Goal: Transaction & Acquisition: Purchase product/service

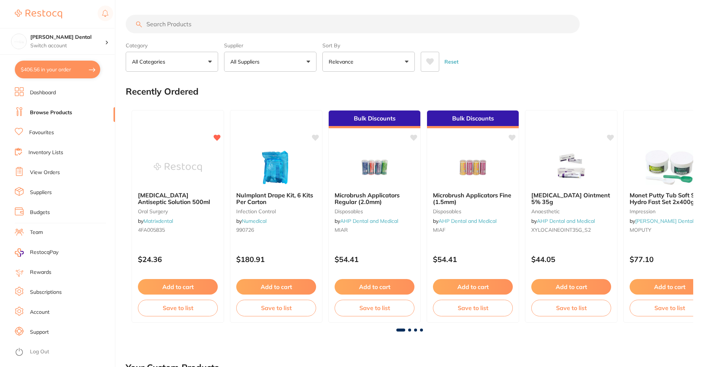
click at [44, 129] on li "Favourites" at bounding box center [65, 132] width 100 height 11
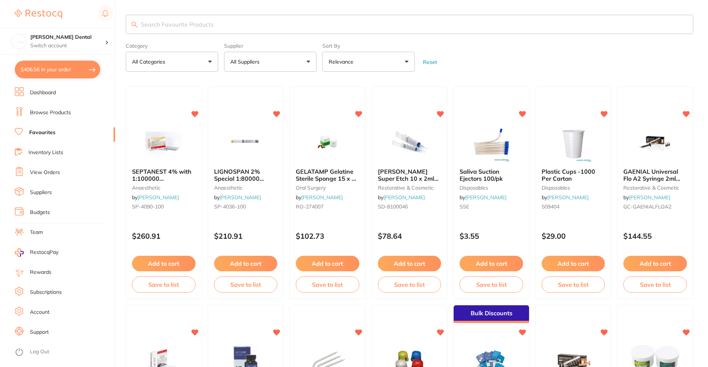
click at [249, 23] on input "search" at bounding box center [410, 24] width 568 height 19
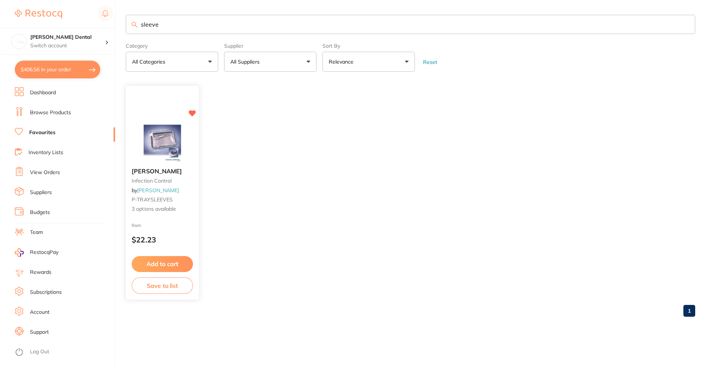
type input "sleeve"
click at [173, 137] on img at bounding box center [162, 143] width 48 height 37
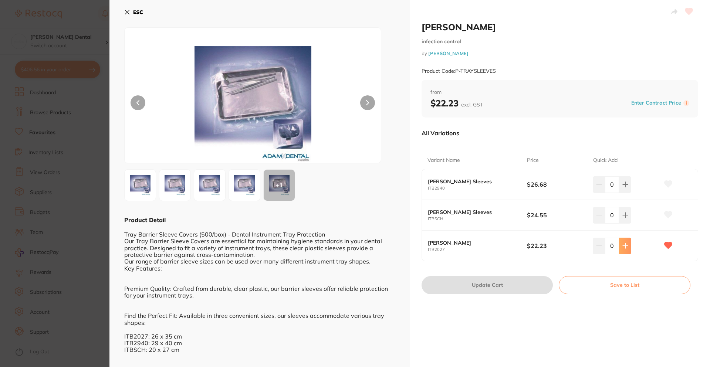
click at [627, 248] on button at bounding box center [625, 246] width 12 height 16
type input "1"
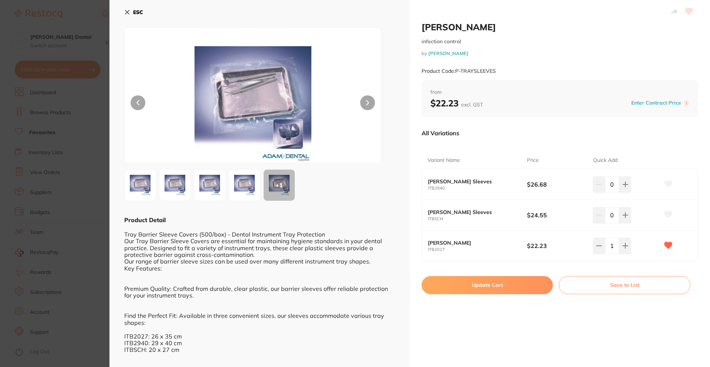
click at [493, 286] on button "Update Cart" at bounding box center [487, 285] width 131 height 18
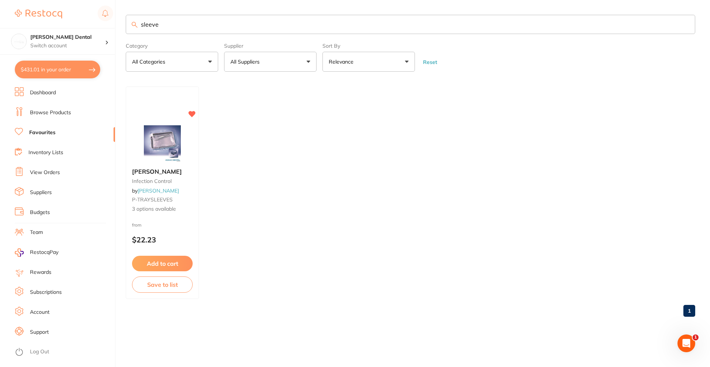
drag, startPoint x: 169, startPoint y: 27, endPoint x: 25, endPoint y: 19, distance: 144.1
click at [31, 18] on div "$431.01 [PERSON_NAME] Dental Switch account [PERSON_NAME] Dental $431.01 in you…" at bounding box center [355, 183] width 710 height 367
type input "a"
type input "wipes"
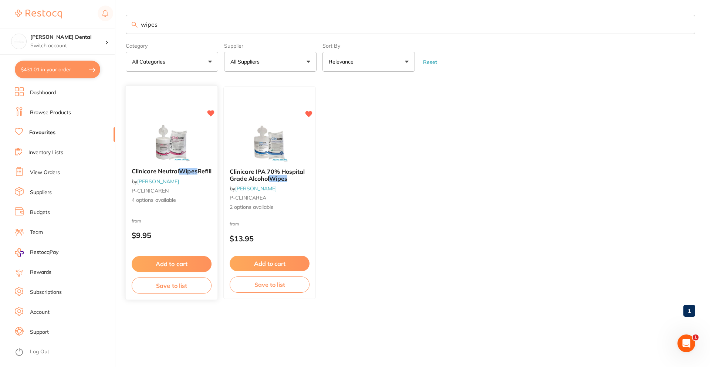
click at [161, 171] on span "Clinicare Neutral" at bounding box center [155, 171] width 47 height 7
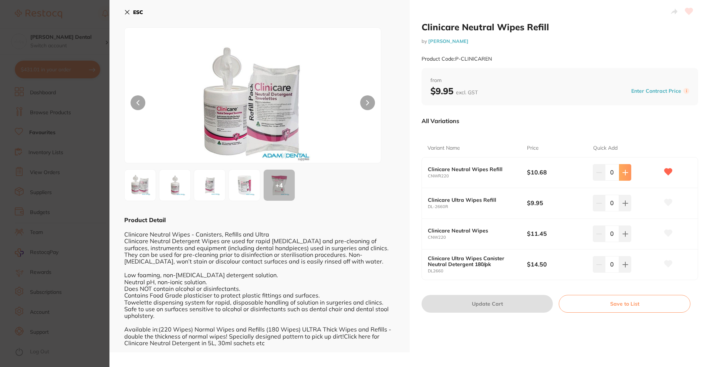
click at [619, 176] on button at bounding box center [625, 172] width 12 height 16
click at [619, 175] on button at bounding box center [625, 172] width 12 height 16
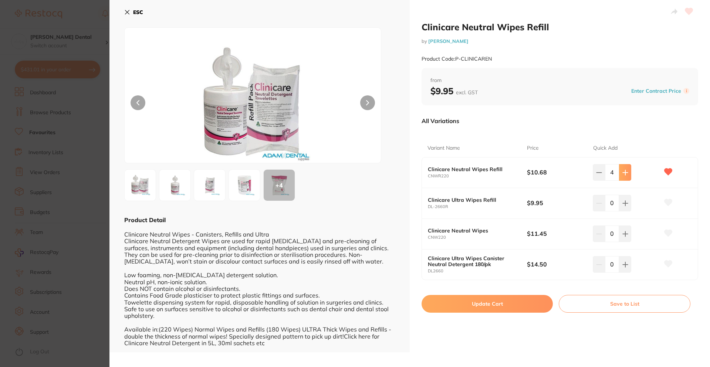
type input "5"
click at [515, 304] on button "Update Cart" at bounding box center [487, 304] width 131 height 18
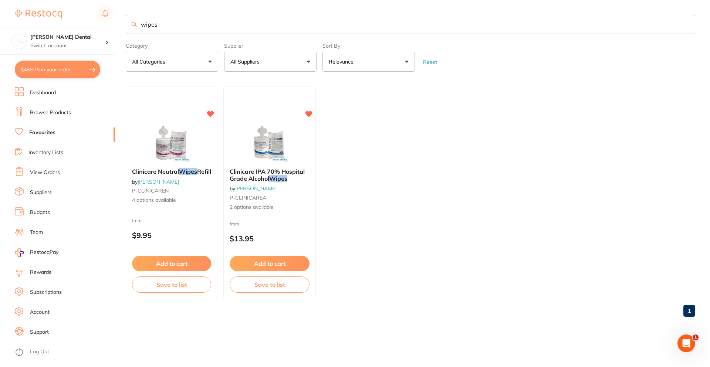
drag, startPoint x: 166, startPoint y: 26, endPoint x: 25, endPoint y: 22, distance: 141.4
click at [13, 36] on div "$489.75 [PERSON_NAME] Dental Switch account [PERSON_NAME] Dental $489.75 in you…" at bounding box center [355, 183] width 710 height 367
type input "besvisto"
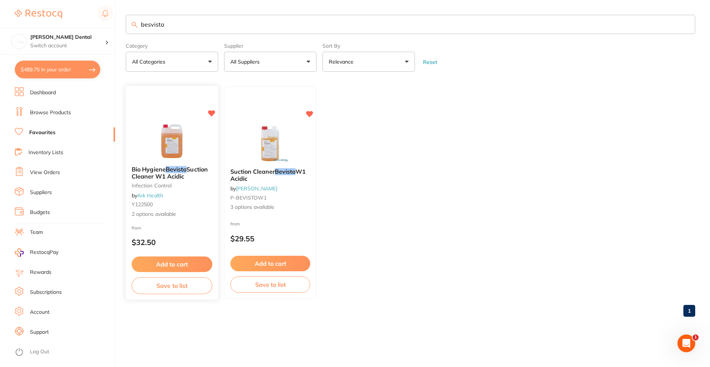
click at [166, 185] on small "infection control" at bounding box center [172, 186] width 81 height 6
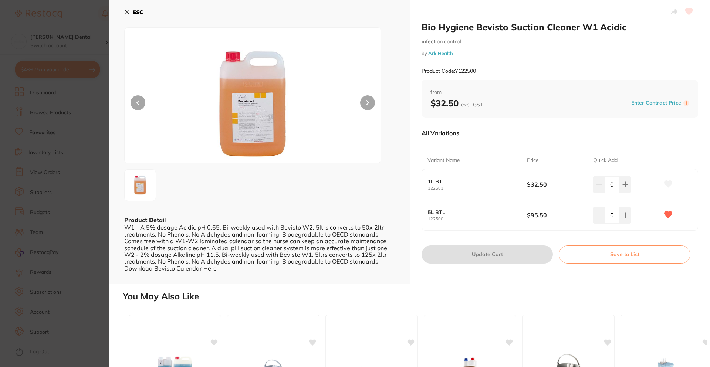
click at [629, 212] on button at bounding box center [625, 215] width 12 height 16
type input "1"
click at [504, 258] on button "Update Cart" at bounding box center [487, 255] width 131 height 18
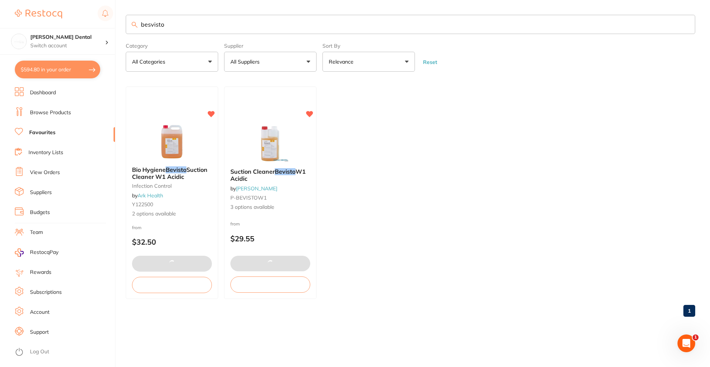
drag, startPoint x: 154, startPoint y: 30, endPoint x: 6, endPoint y: 13, distance: 148.6
click at [19, 18] on div "$594.80 [PERSON_NAME] Dental Switch account [PERSON_NAME] Dental $594.80 in you…" at bounding box center [355, 183] width 710 height 367
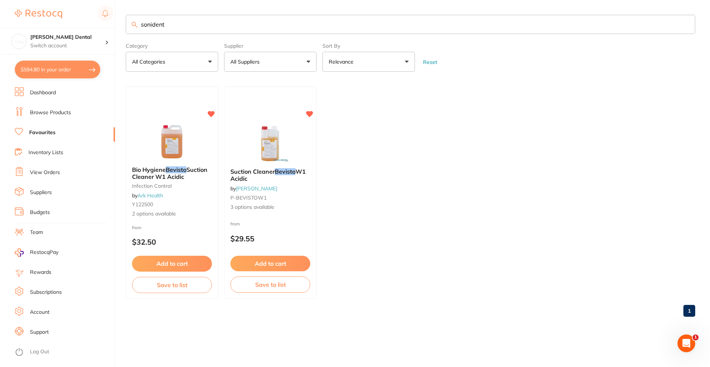
type input "sonident"
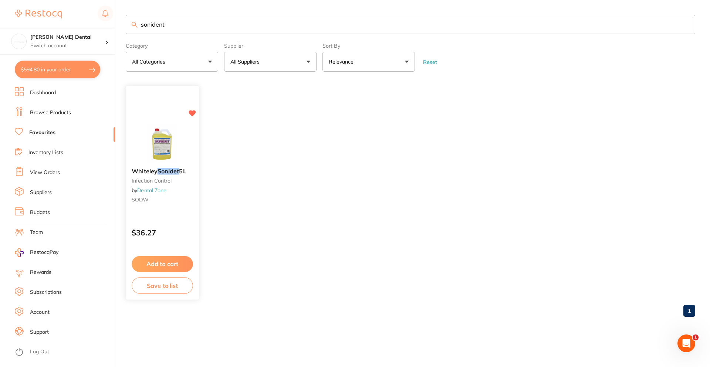
click at [145, 170] on span "Whiteley" at bounding box center [145, 171] width 26 height 7
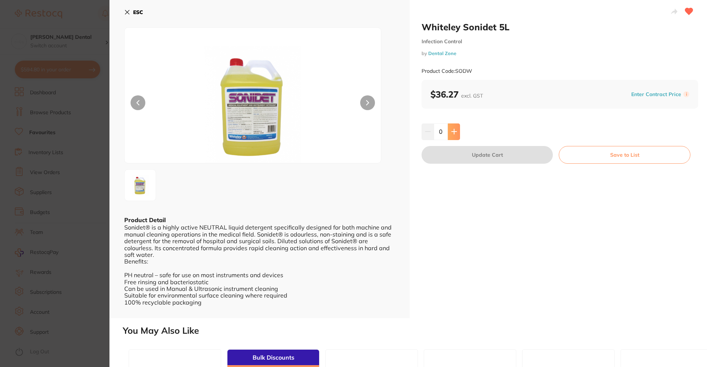
click at [452, 131] on icon at bounding box center [454, 132] width 6 height 6
type input "1"
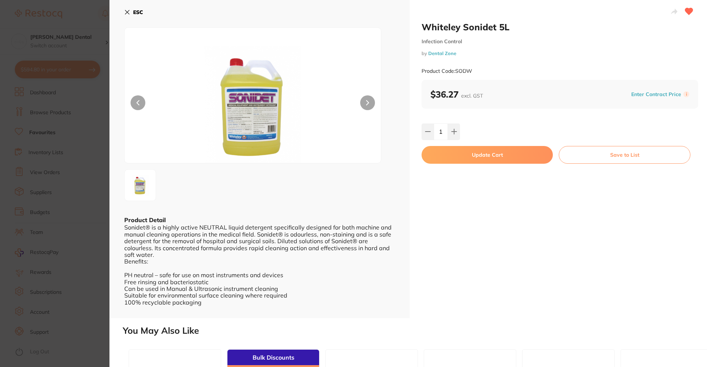
click at [476, 159] on button "Update Cart" at bounding box center [487, 155] width 131 height 18
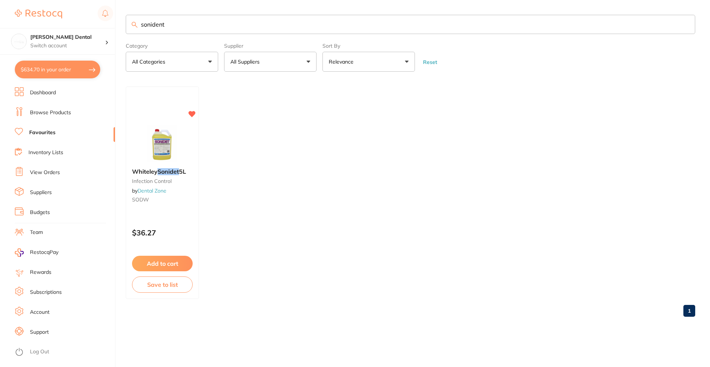
drag, startPoint x: 167, startPoint y: 23, endPoint x: 15, endPoint y: 22, distance: 152.0
click at [19, 23] on div "$634.70 [PERSON_NAME] Dental Switch account [PERSON_NAME] Dental $634.70 in you…" at bounding box center [355, 183] width 710 height 367
type input "cups"
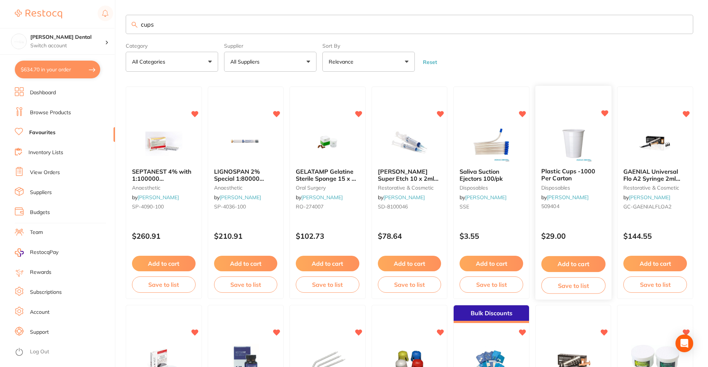
click at [563, 171] on span "Plastic Cups -1000 Per Carton" at bounding box center [569, 175] width 54 height 14
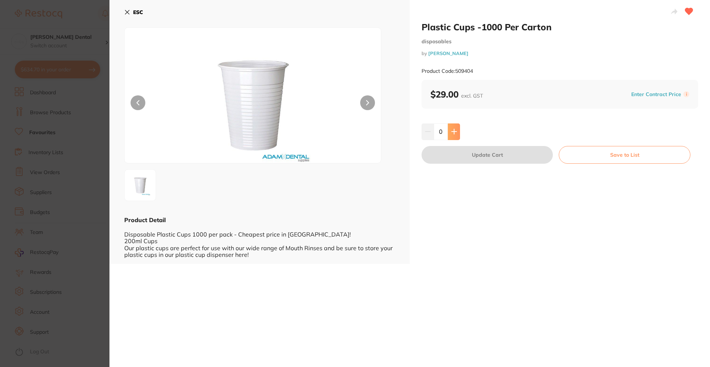
click at [454, 130] on icon at bounding box center [454, 132] width 6 height 6
type input "1"
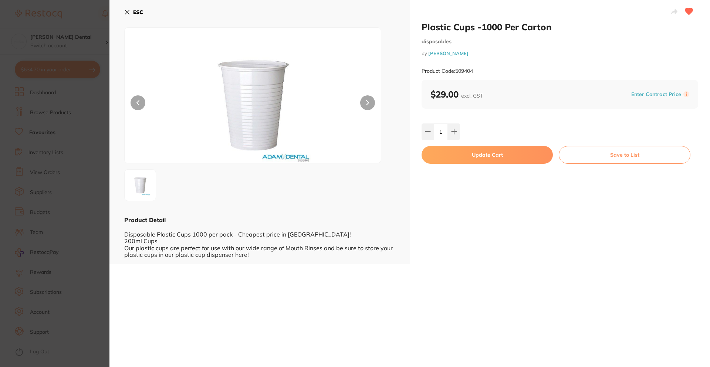
click at [475, 162] on button "Update Cart" at bounding box center [487, 155] width 131 height 18
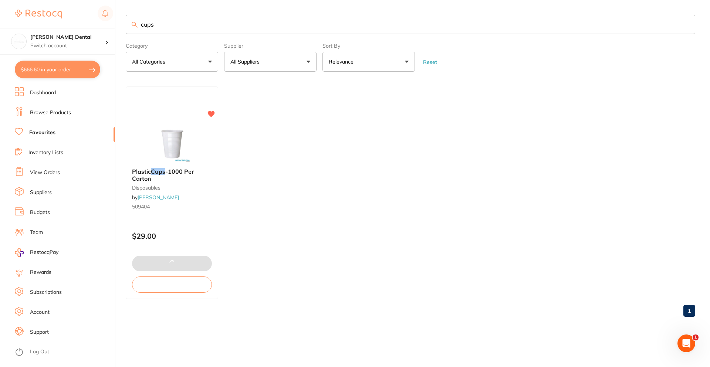
click at [38, 18] on div "$666.60 [PERSON_NAME] Dental Switch account [PERSON_NAME] Dental $666.60 in you…" at bounding box center [355, 183] width 710 height 367
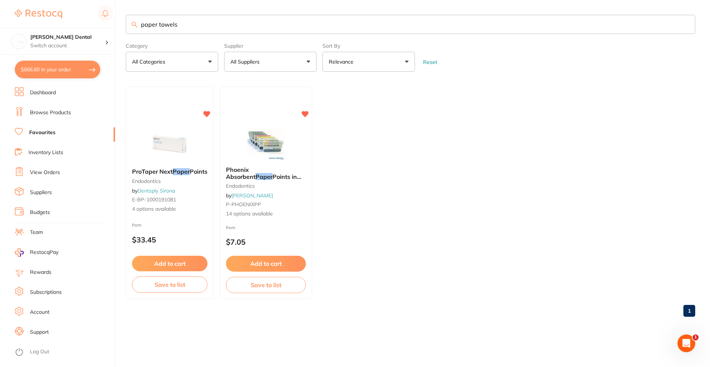
drag, startPoint x: 193, startPoint y: 26, endPoint x: -49, endPoint y: 28, distance: 242.3
click at [0, 28] on html "$666.60 [PERSON_NAME] Dental Switch account [PERSON_NAME] Dental $666.60 in you…" at bounding box center [355, 183] width 710 height 367
type input "w"
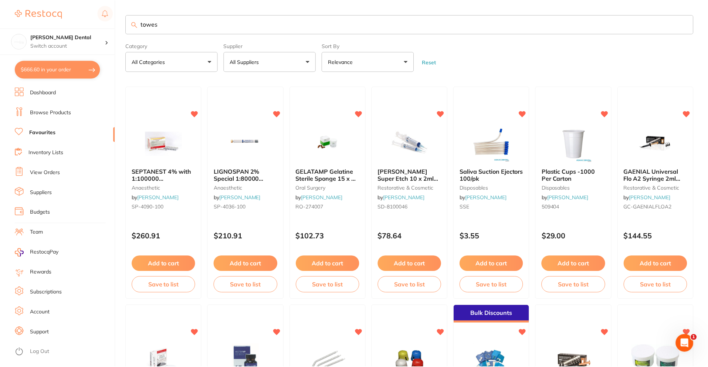
scroll to position [0, 0]
type input "towels"
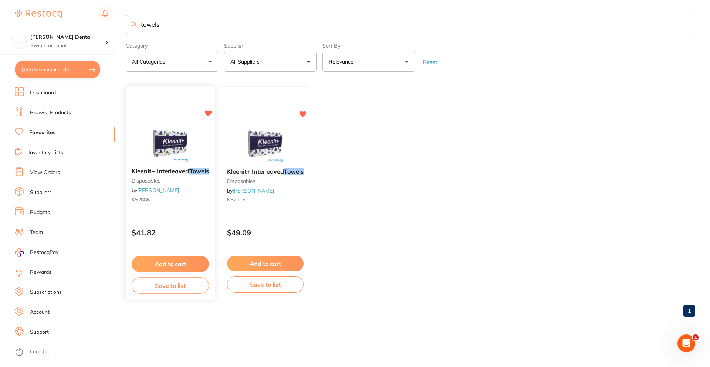
click at [173, 179] on small "disposables" at bounding box center [170, 181] width 77 height 6
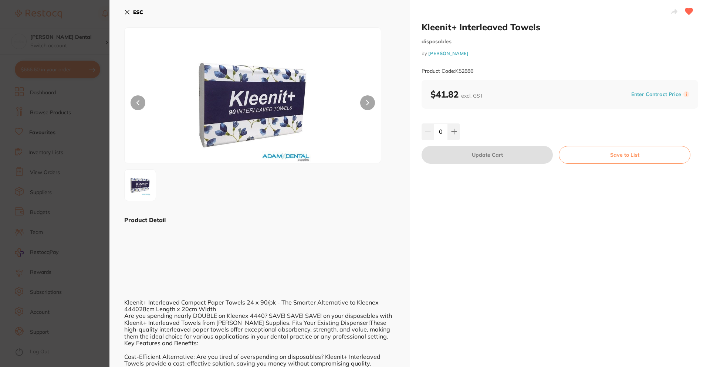
click at [137, 16] on button "ESC" at bounding box center [133, 12] width 19 height 13
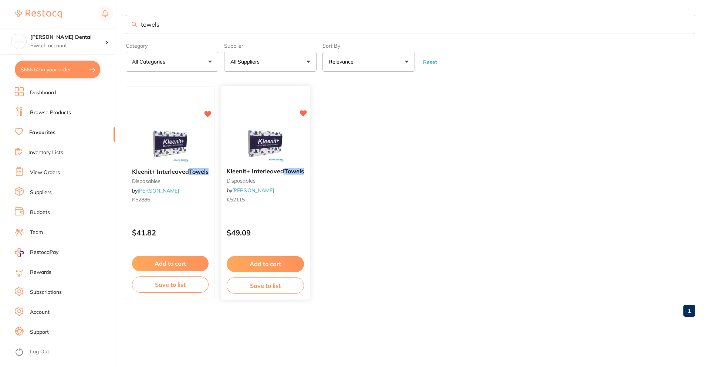
click at [253, 144] on img at bounding box center [265, 143] width 48 height 37
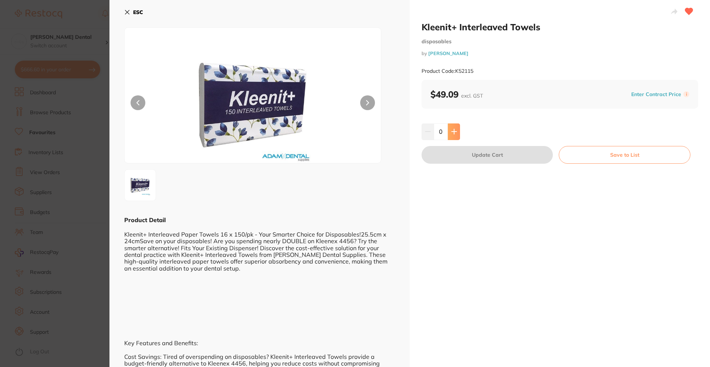
click at [456, 131] on icon at bounding box center [454, 132] width 6 height 6
type input "1"
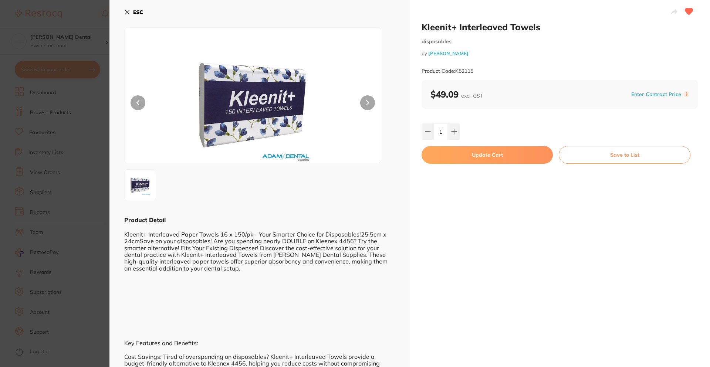
click at [481, 155] on button "Update Cart" at bounding box center [487, 155] width 131 height 18
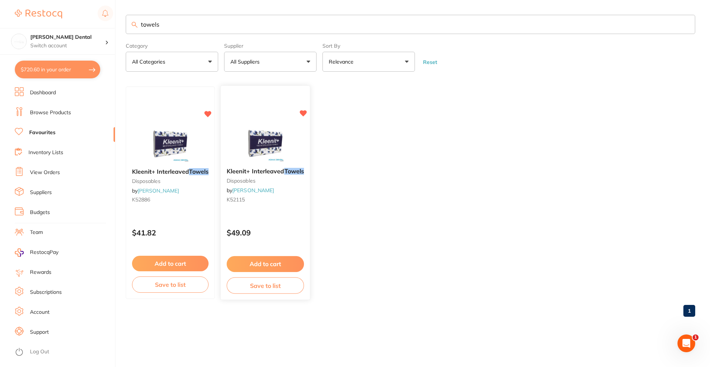
click at [251, 173] on span "Kleenit+ Interleaved" at bounding box center [256, 171] width 58 height 7
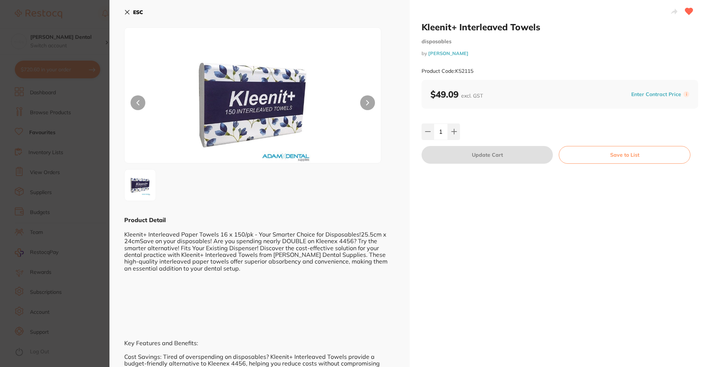
click at [138, 10] on b "ESC" at bounding box center [138, 12] width 10 height 7
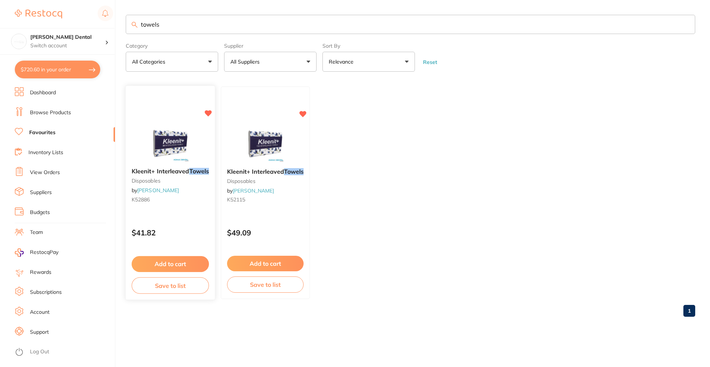
click at [165, 181] on small "disposables" at bounding box center [170, 181] width 77 height 6
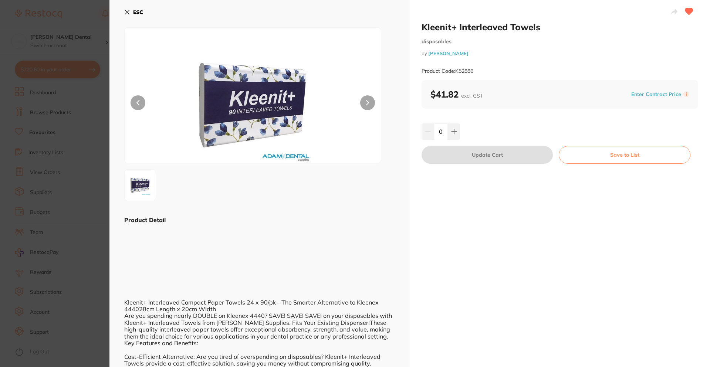
click at [445, 136] on input "0" at bounding box center [441, 132] width 14 height 16
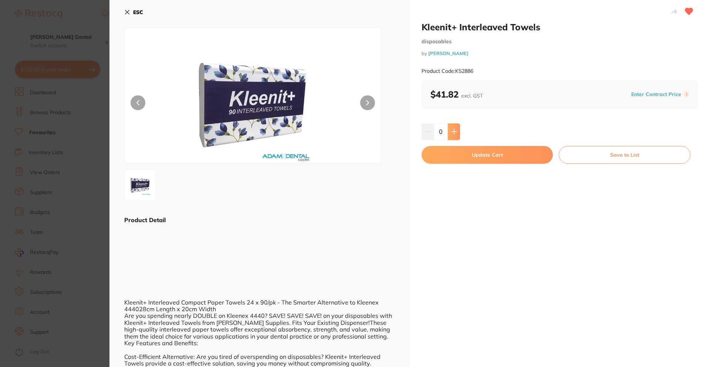
click at [452, 134] on icon at bounding box center [454, 132] width 6 height 6
type input "1"
click at [459, 161] on button "Update Cart" at bounding box center [487, 155] width 131 height 18
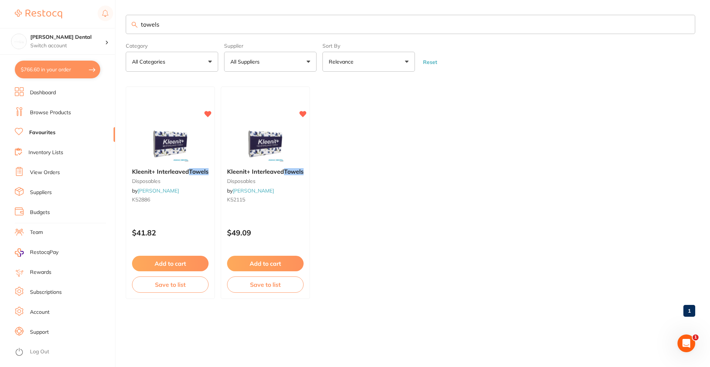
drag, startPoint x: 177, startPoint y: 20, endPoint x: -10, endPoint y: 21, distance: 186.5
click at [0, 21] on html "$766.60 [PERSON_NAME] Dental Switch account [PERSON_NAME] Dental $766.60 in you…" at bounding box center [355, 183] width 710 height 367
click at [42, 111] on link "Browse Products" at bounding box center [50, 112] width 41 height 7
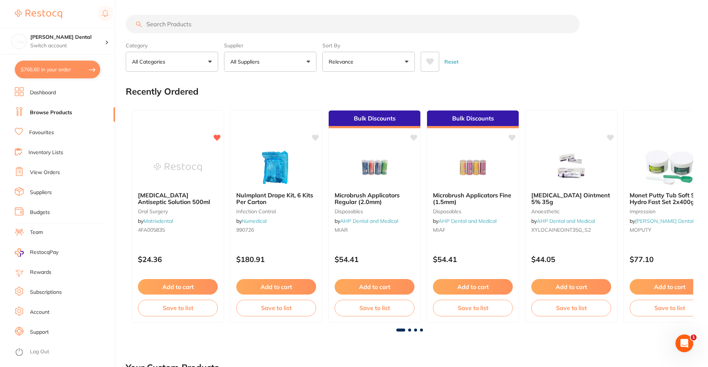
click at [185, 26] on input "search" at bounding box center [353, 24] width 454 height 18
type input "paper [PERSON_NAME] dispenser"
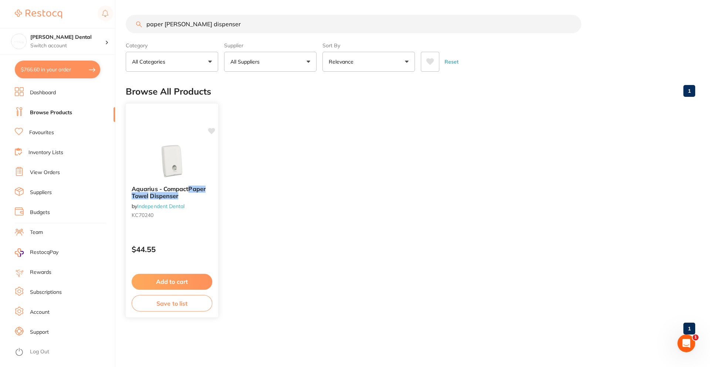
click at [174, 192] on em "Dispenser" at bounding box center [164, 195] width 28 height 7
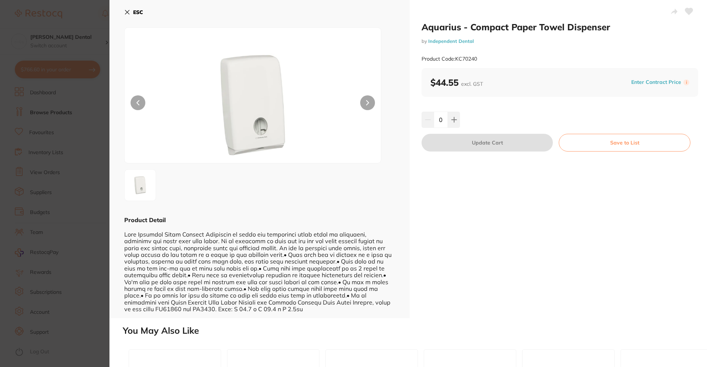
scroll to position [0, 0]
click at [453, 122] on icon at bounding box center [454, 119] width 5 height 5
type input "1"
click at [472, 136] on button "Update Cart" at bounding box center [487, 143] width 131 height 18
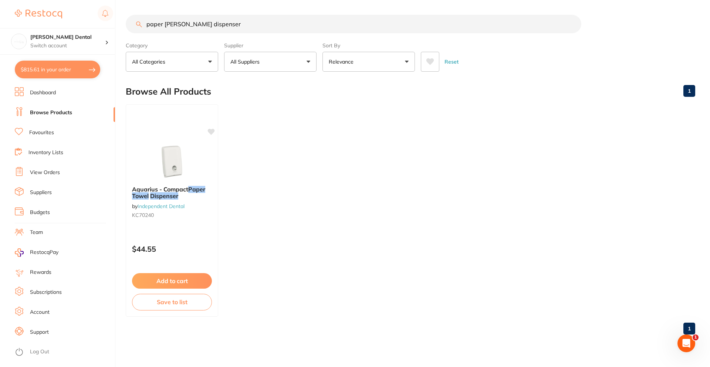
click at [49, 60] on section "[PERSON_NAME] Dental Switch account [PERSON_NAME] Dental $815.61 in your order …" at bounding box center [57, 183] width 115 height 367
drag, startPoint x: 49, startPoint y: 68, endPoint x: 183, endPoint y: 189, distance: 180.7
click at [49, 68] on button "$815.61 in your order" at bounding box center [57, 70] width 85 height 18
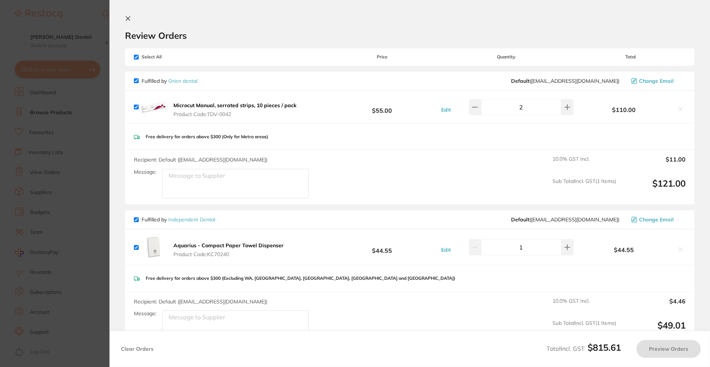
checkbox input "true"
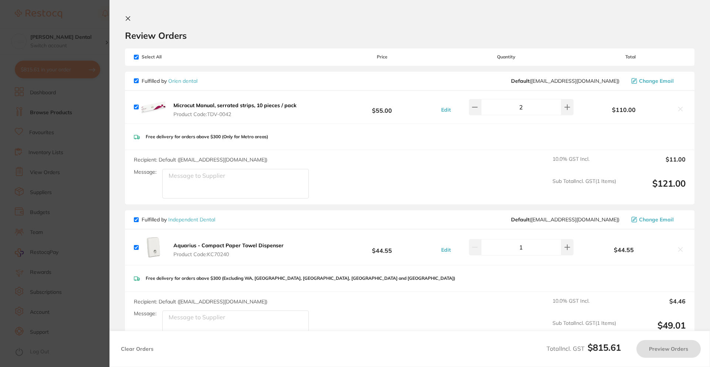
checkbox input "true"
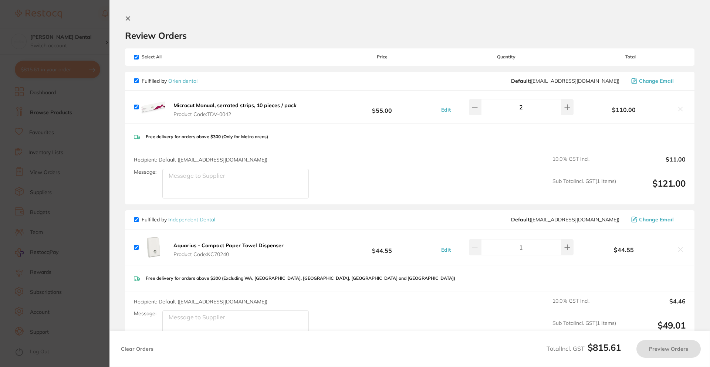
checkbox input "true"
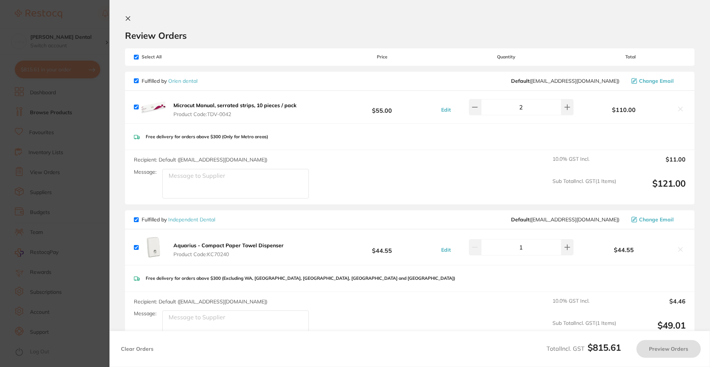
checkbox input "true"
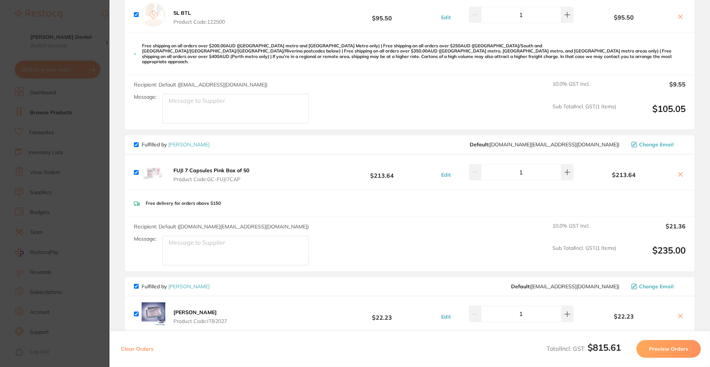
scroll to position [518, 0]
click at [679, 170] on icon at bounding box center [681, 173] width 6 height 6
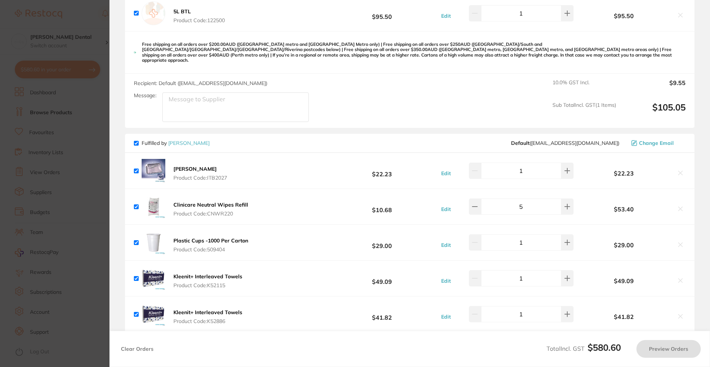
checkbox input "true"
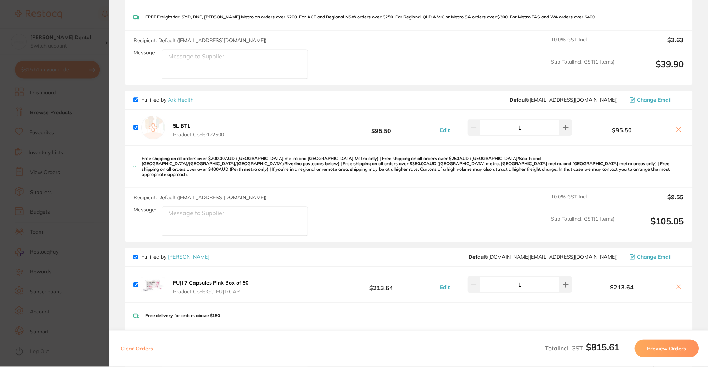
scroll to position [333, 0]
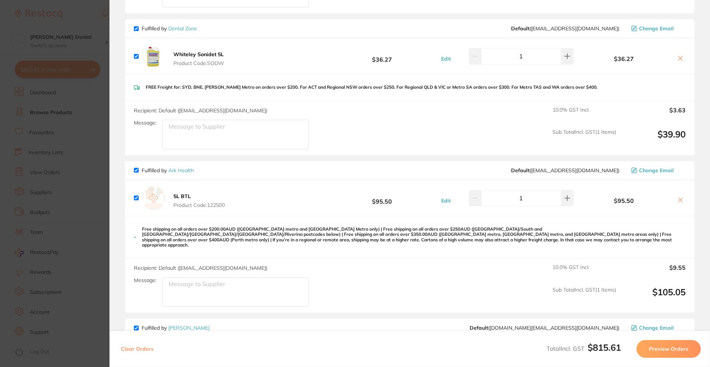
drag, startPoint x: 74, startPoint y: 148, endPoint x: 196, endPoint y: 78, distance: 140.3
click at [74, 147] on section "Update RRP Set your pre negotiated price for this item. Item Agreed RRP (excl. …" at bounding box center [355, 183] width 710 height 367
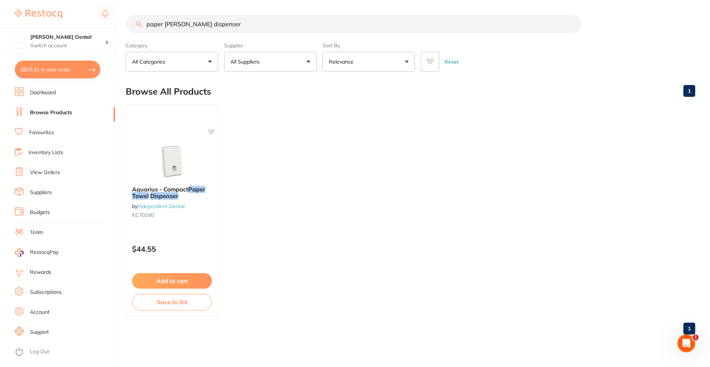
drag, startPoint x: 218, startPoint y: 27, endPoint x: -58, endPoint y: 12, distance: 276.4
click at [0, 12] on html "$815.61 [PERSON_NAME] Dental Switch account [PERSON_NAME] Dental $815.61 in you…" at bounding box center [355, 183] width 710 height 367
type input "heek guards"
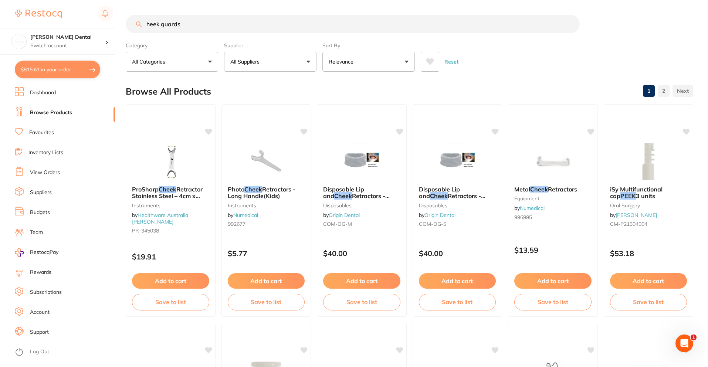
scroll to position [333, 0]
click at [145, 25] on input "heek guards" at bounding box center [353, 24] width 454 height 18
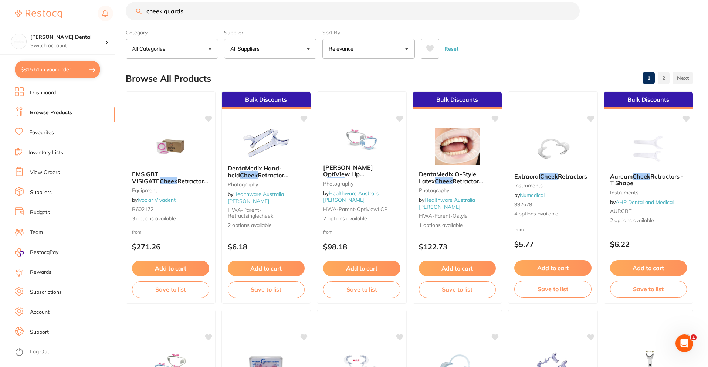
scroll to position [0, 0]
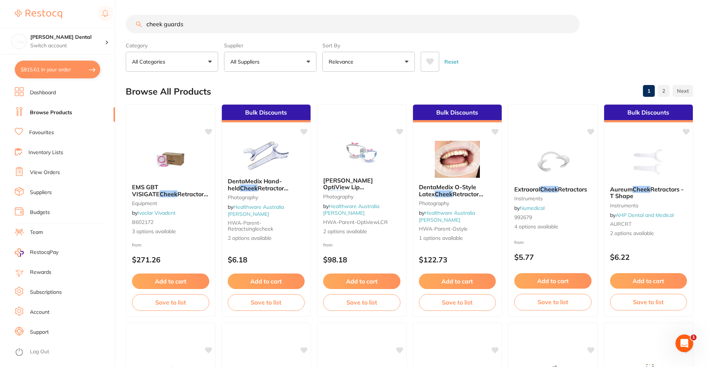
drag, startPoint x: 185, startPoint y: 21, endPoint x: -84, endPoint y: 27, distance: 269.0
click at [0, 27] on html "$815.61 Smiline Dental Switch account Smiline Dental $815.61 in your order Dash…" at bounding box center [354, 183] width 708 height 367
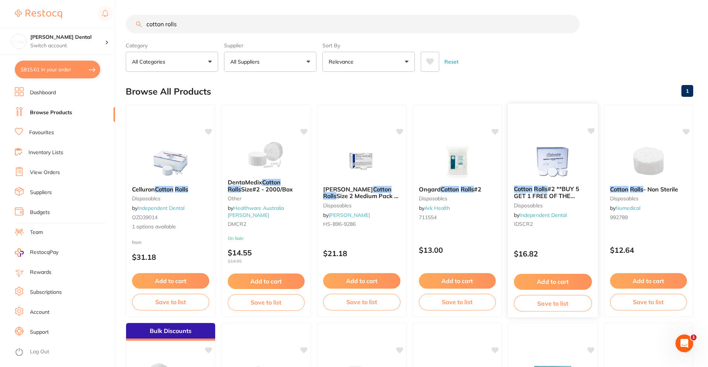
click at [555, 191] on span "#2 **BUY 5 GET 1 FREE OF THE SAME**" at bounding box center [546, 195] width 65 height 21
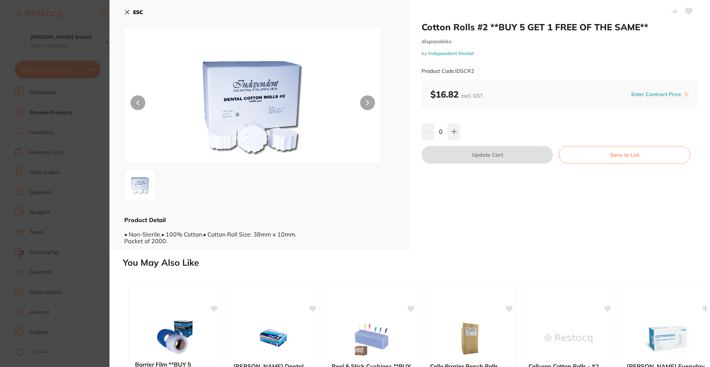
click at [75, 161] on section "Cotton Rolls #2 **BUY 5 GET 1 FREE OF THE SAME** disposables by Independent Den…" at bounding box center [355, 183] width 710 height 367
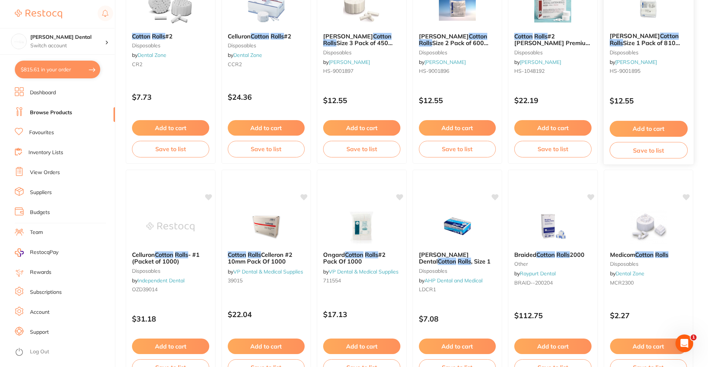
scroll to position [407, 0]
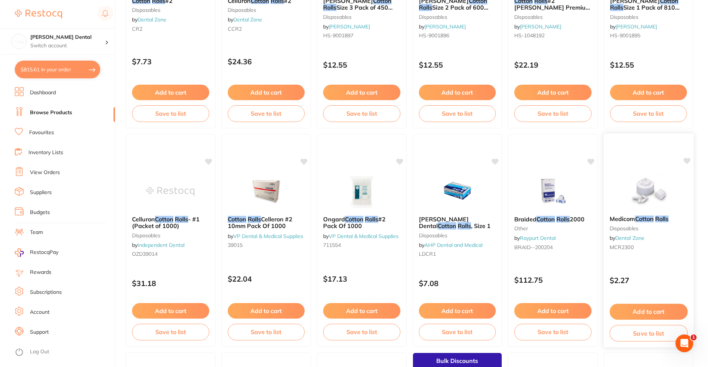
click at [640, 222] on em "Cotton" at bounding box center [644, 218] width 19 height 7
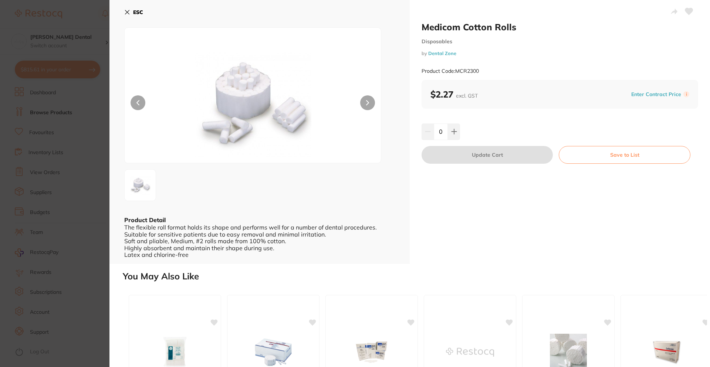
click at [96, 145] on section "Medicom Cotton Rolls Disposables by Dental Zone Product Code: MCR2300 ESC Produ…" at bounding box center [355, 183] width 710 height 367
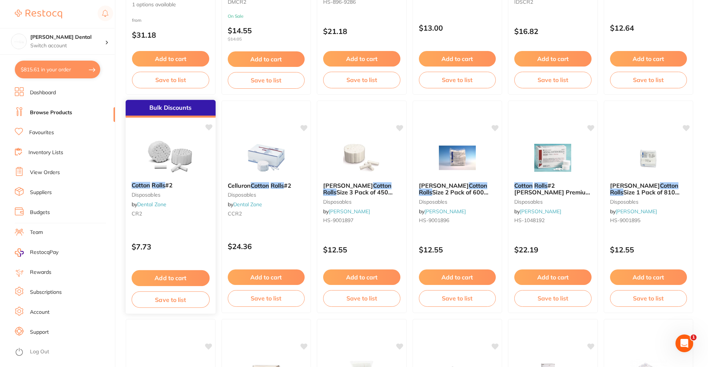
scroll to position [370, 0]
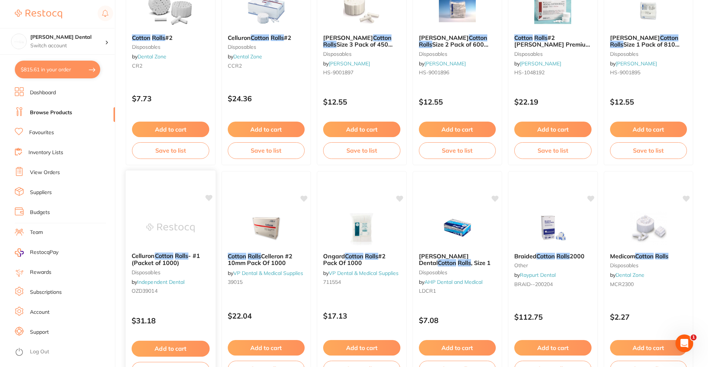
click at [169, 255] on em "Cotton" at bounding box center [164, 255] width 19 height 7
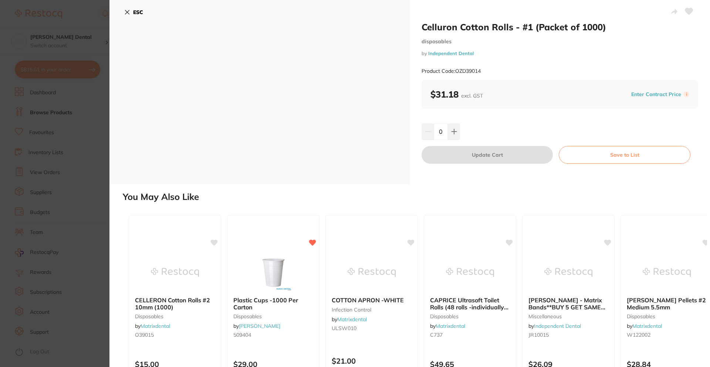
click at [92, 140] on section "Celluron Cotton Rolls - #1 (Packet of 1000) disposables by Independent Dental P…" at bounding box center [355, 183] width 710 height 367
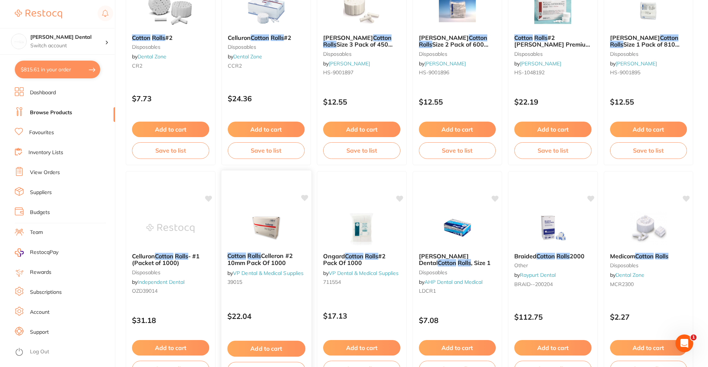
scroll to position [222, 0]
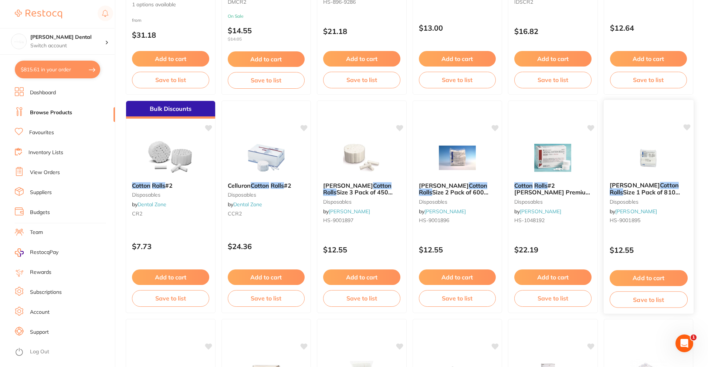
click at [660, 188] on em "Cotton" at bounding box center [669, 185] width 19 height 7
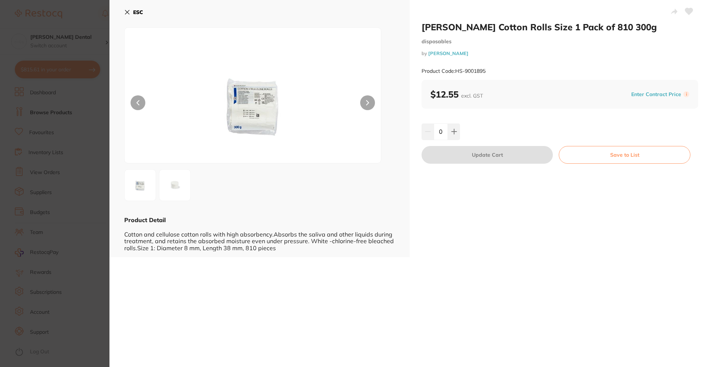
click at [172, 182] on img at bounding box center [175, 185] width 27 height 27
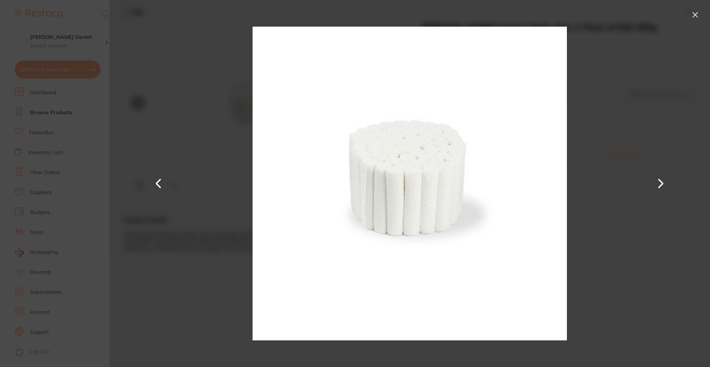
click at [92, 158] on section "Henry Schein Cotton Rolls Size 1 Pack of 810 300g disposables by Henry Schein H…" at bounding box center [355, 183] width 710 height 367
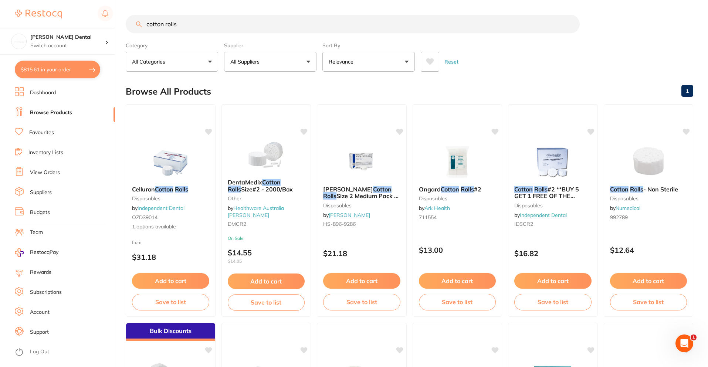
click at [206, 24] on input "cotton rolls" at bounding box center [353, 24] width 454 height 18
type input "cotton rolls size 1"
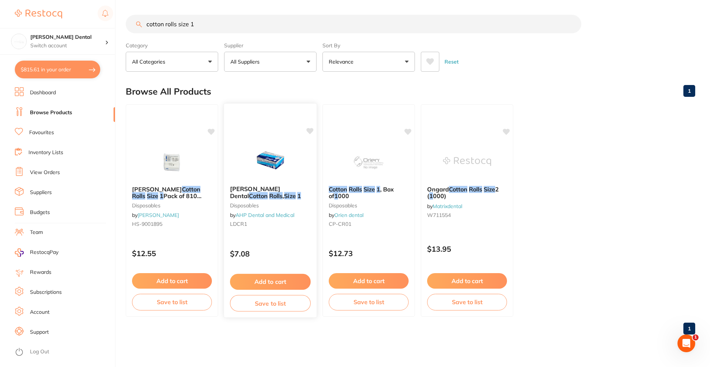
click at [266, 189] on span "Livingstone Dental" at bounding box center [255, 192] width 50 height 14
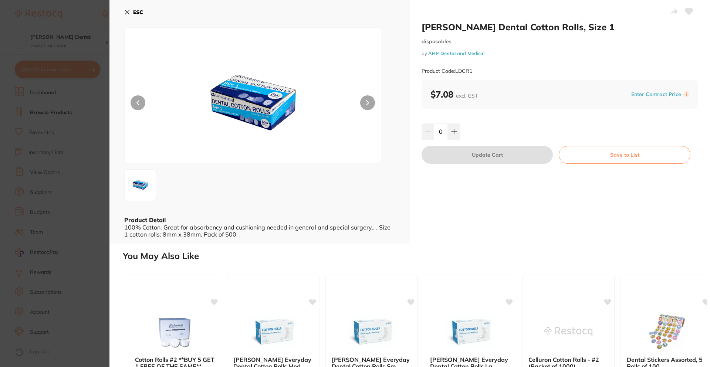
click at [361, 100] on button at bounding box center [367, 102] width 15 height 15
click at [101, 119] on section "Livingstone Dental Cotton Rolls, Size 1 disposables by AHP Dental and Medical P…" at bounding box center [355, 183] width 710 height 367
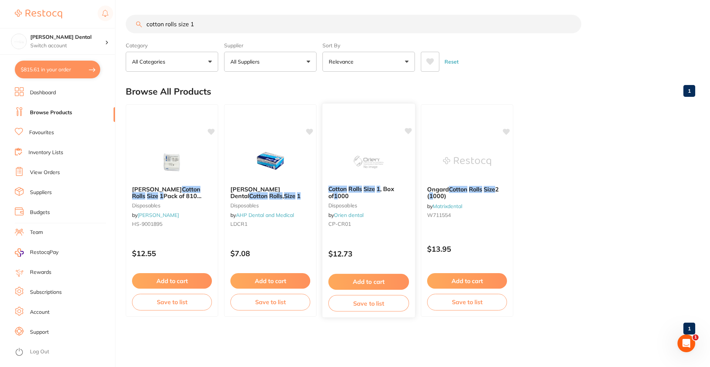
click at [340, 192] on em "Cotton" at bounding box center [338, 188] width 19 height 7
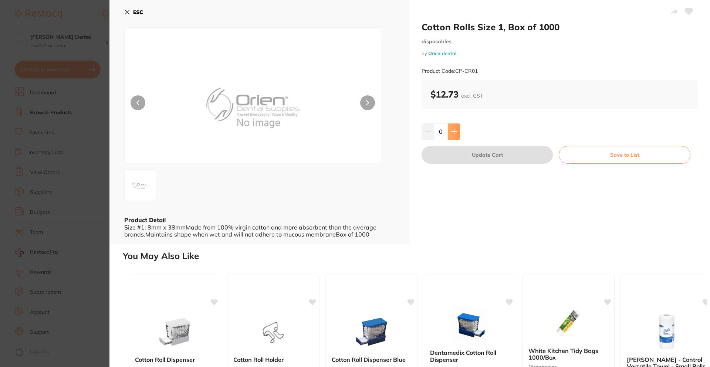
click at [454, 131] on icon at bounding box center [454, 131] width 5 height 5
type input "1"
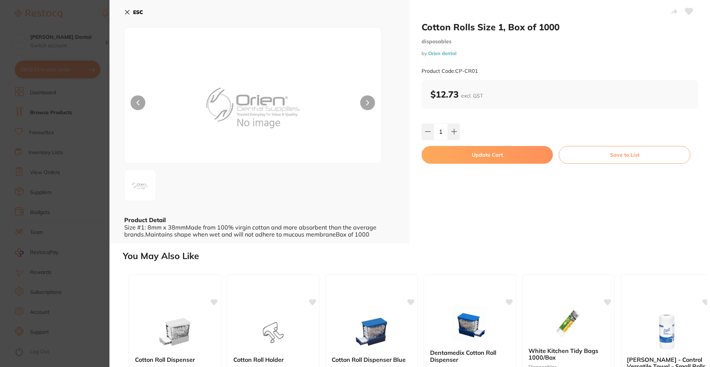
click at [466, 161] on button "Update Cart" at bounding box center [487, 155] width 131 height 18
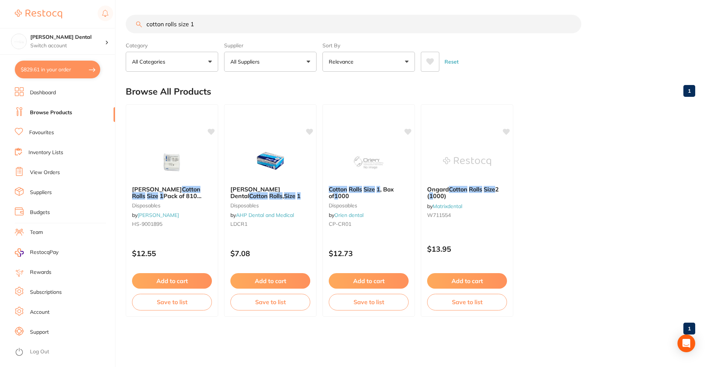
checkbox input "false"
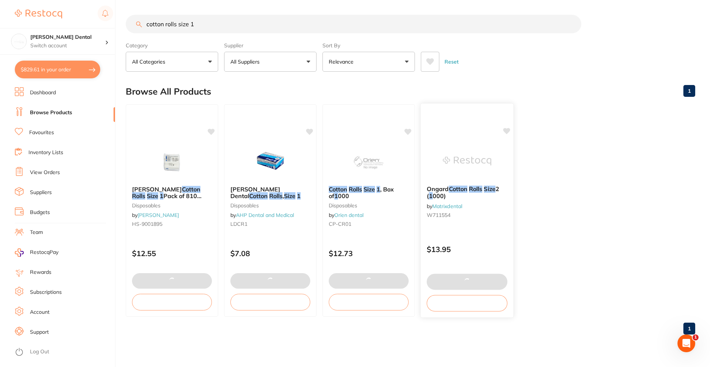
scroll to position [369, 0]
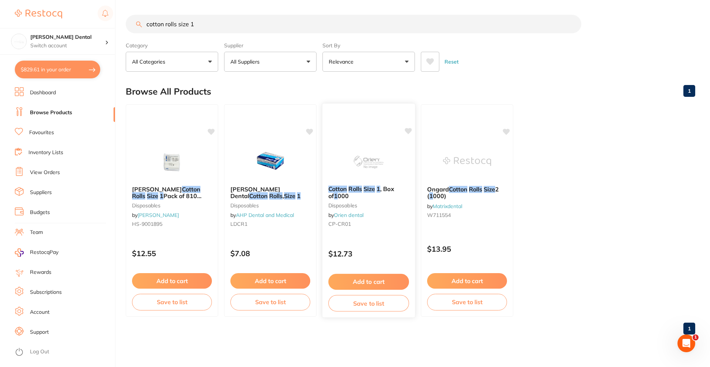
click at [380, 193] on em "1" at bounding box center [379, 188] width 4 height 7
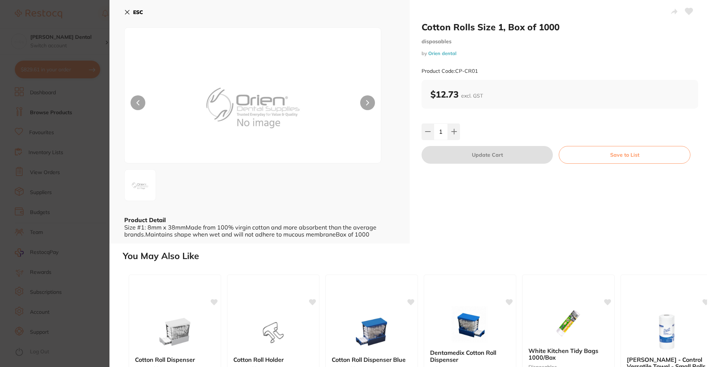
click at [127, 7] on button "ESC" at bounding box center [133, 12] width 19 height 13
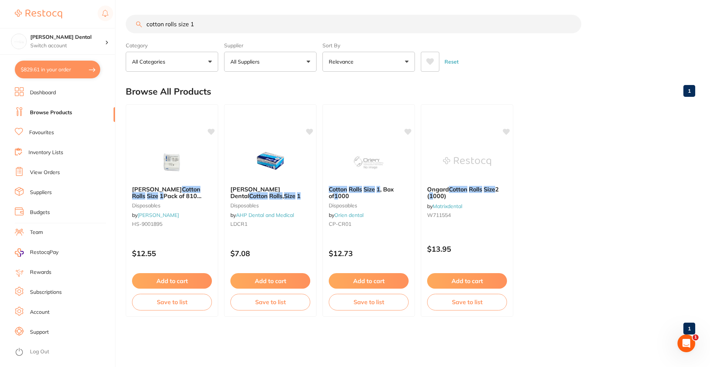
drag, startPoint x: 54, startPoint y: 66, endPoint x: 390, endPoint y: 147, distance: 345.8
click at [54, 66] on button "$829.61 in your order" at bounding box center [57, 70] width 85 height 18
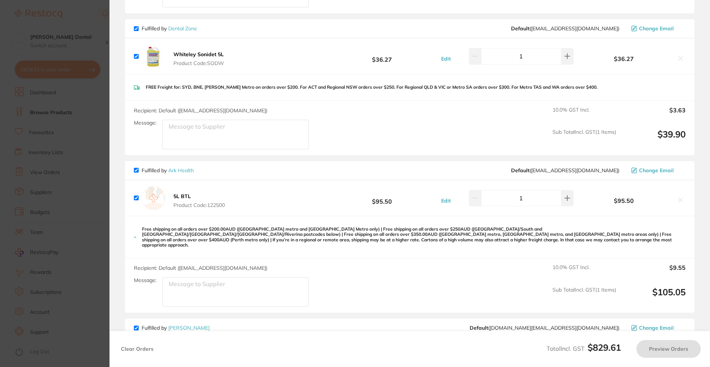
checkbox input "true"
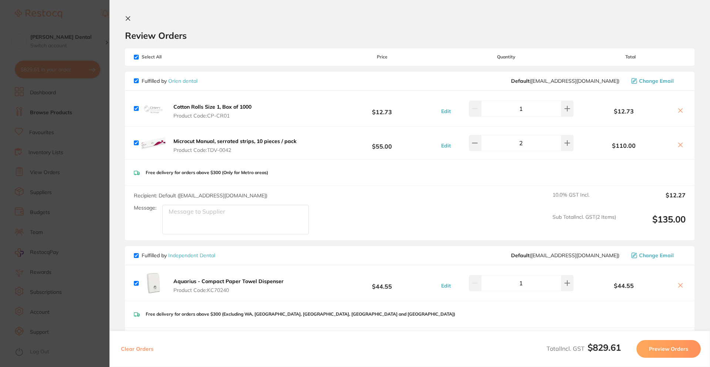
click at [61, 115] on section "Update RRP Set your pre negotiated price for this item. Item Agreed RRP (excl. …" at bounding box center [355, 183] width 710 height 367
